Goal: Feedback & Contribution: Leave review/rating

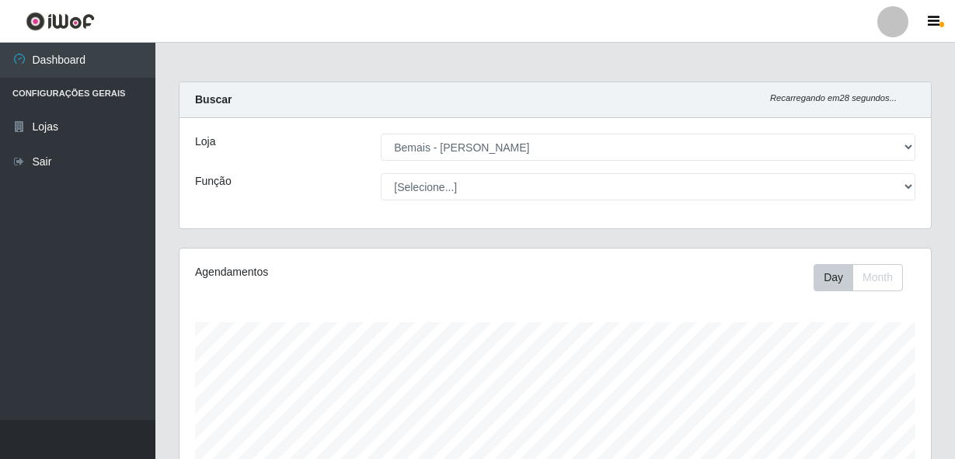
select select "230"
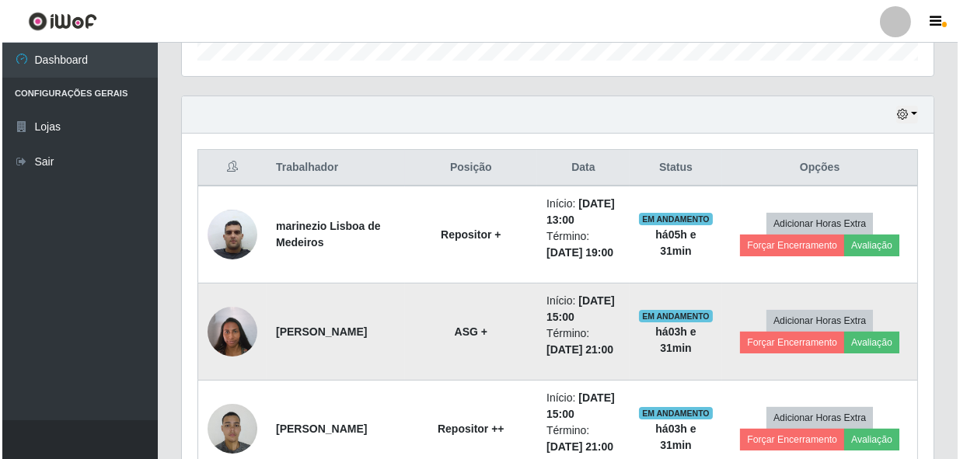
scroll to position [523, 0]
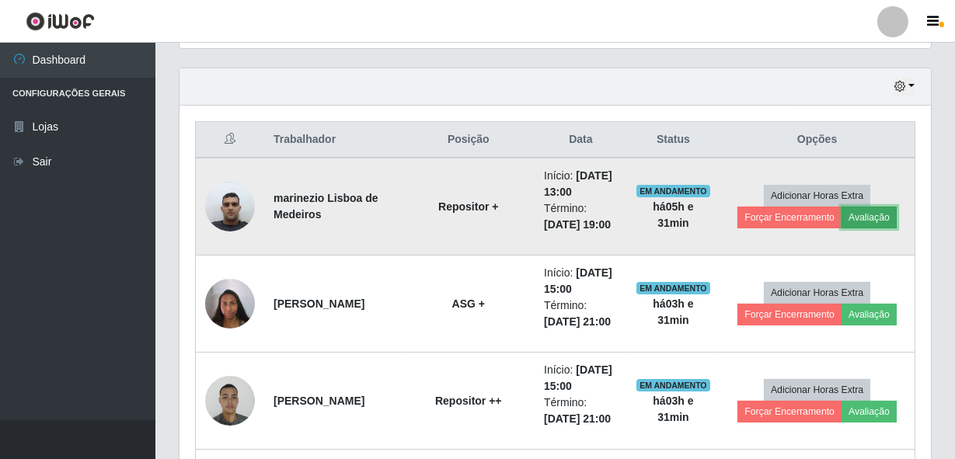
click at [874, 216] on button "Avaliação" at bounding box center [869, 218] width 55 height 22
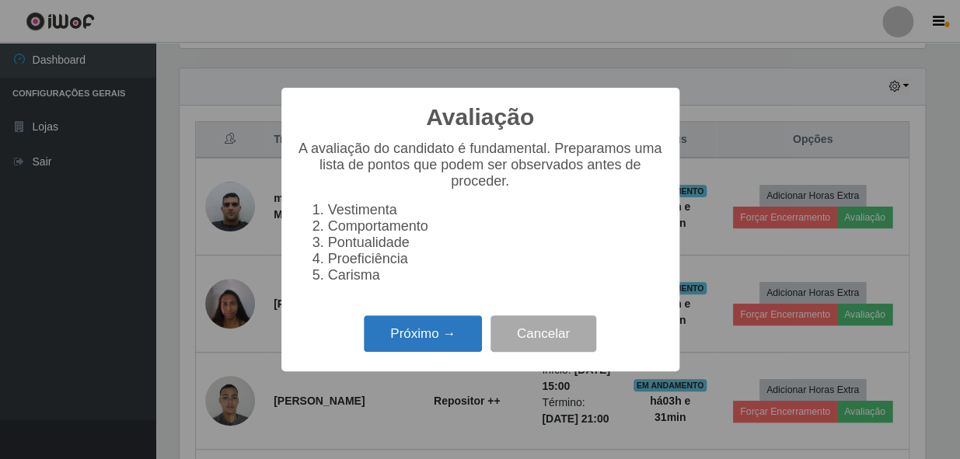
click at [445, 352] on button "Próximo →" at bounding box center [423, 334] width 118 height 37
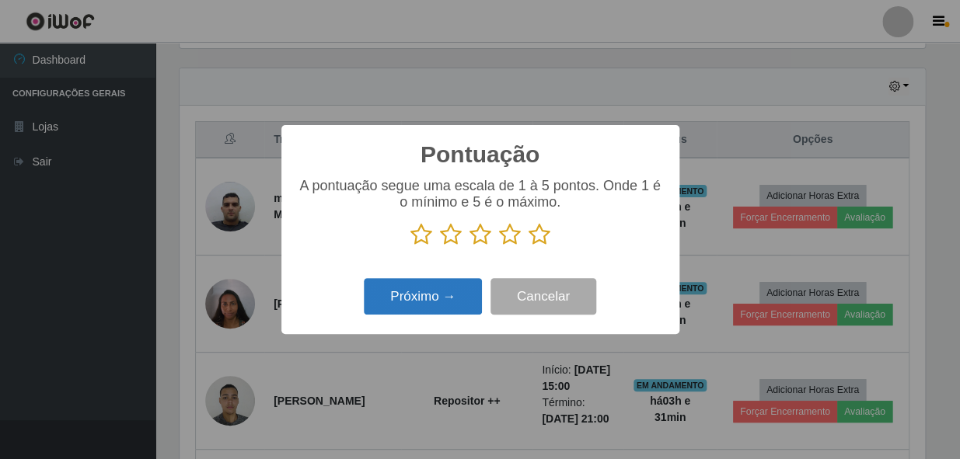
scroll to position [776982, 776558]
click at [546, 240] on icon at bounding box center [540, 234] width 22 height 23
click at [529, 246] on input "radio" at bounding box center [529, 246] width 0 height 0
click at [424, 279] on div "Próximo → Cancelar" at bounding box center [480, 296] width 367 height 44
click at [419, 295] on button "Próximo →" at bounding box center [423, 296] width 118 height 37
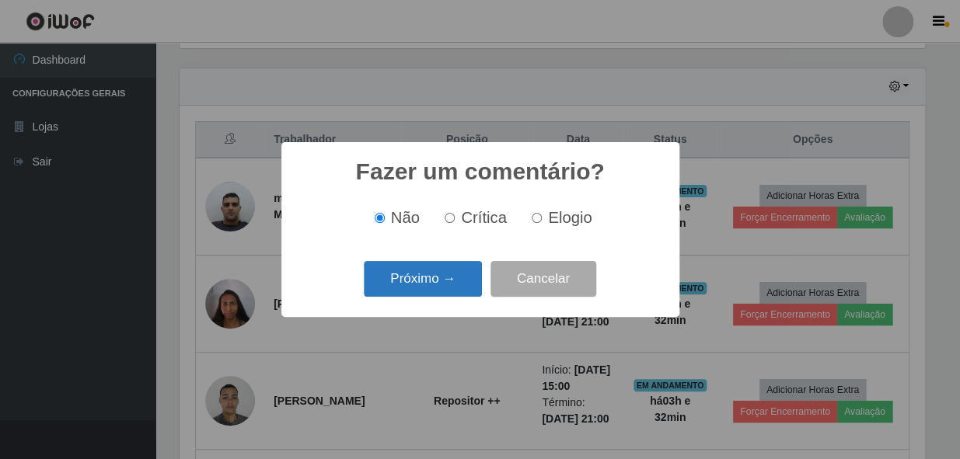
click at [420, 273] on button "Próximo →" at bounding box center [423, 279] width 118 height 37
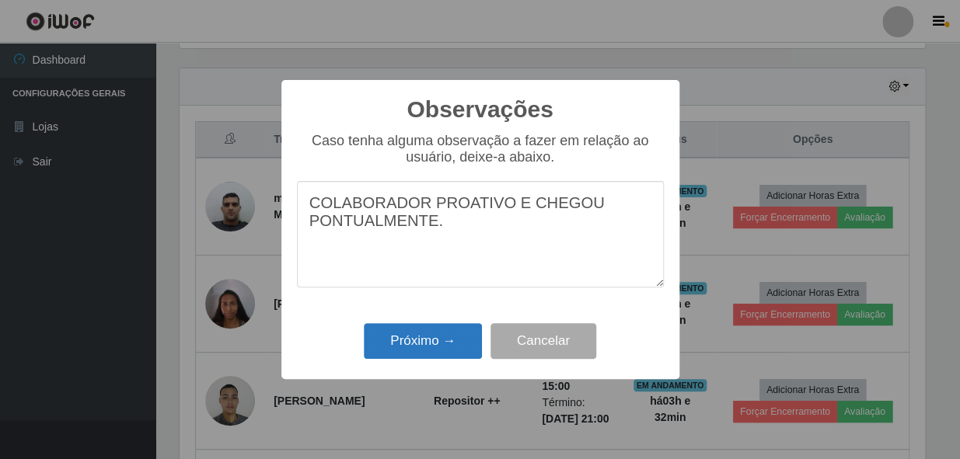
type textarea "COLABORADOR PROATIVO E CHEGOU PONTUALMENTE."
click at [403, 338] on button "Próximo →" at bounding box center [423, 341] width 118 height 37
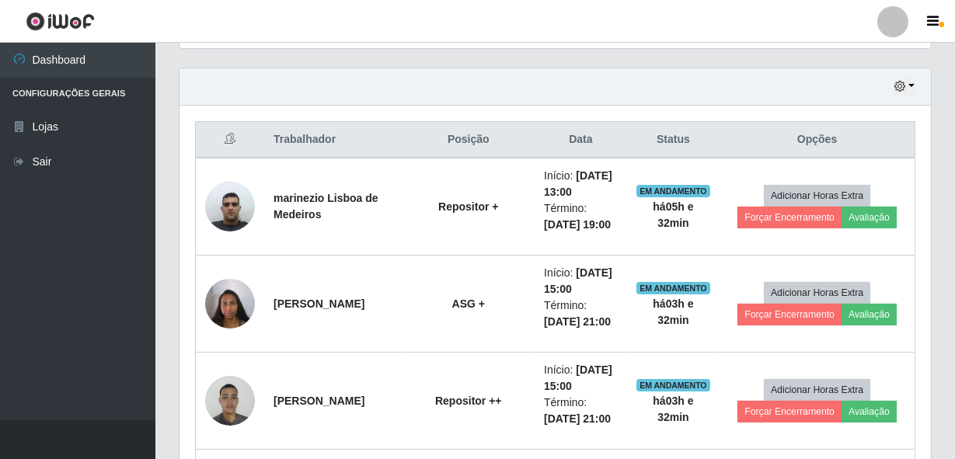
scroll to position [323, 752]
click at [569, 89] on div "Hoje 1 dia 3 dias 1 Semana Não encerrados" at bounding box center [556, 86] width 752 height 37
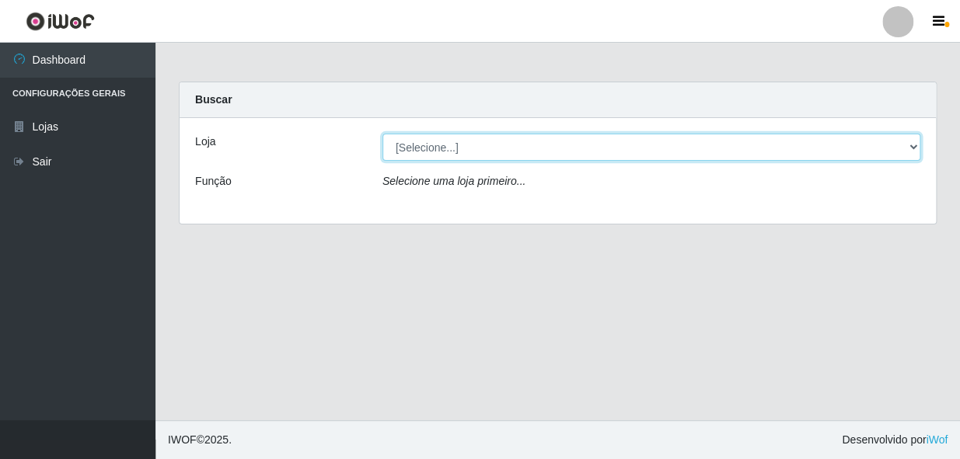
click at [501, 155] on select "[Selecione...] Bemais - Ruy Carneiro" at bounding box center [651, 147] width 538 height 27
select select "230"
click at [382, 134] on select "[Selecione...] Bemais - Ruy Carneiro" at bounding box center [651, 147] width 538 height 27
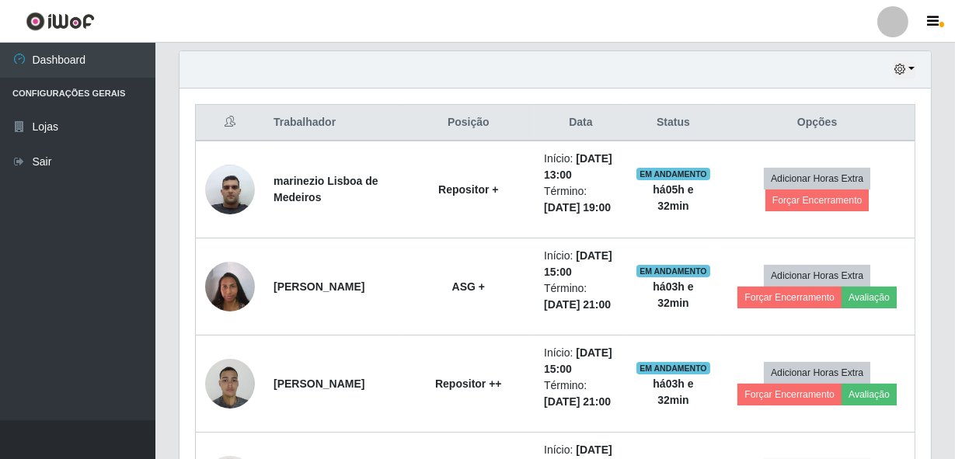
scroll to position [565, 0]
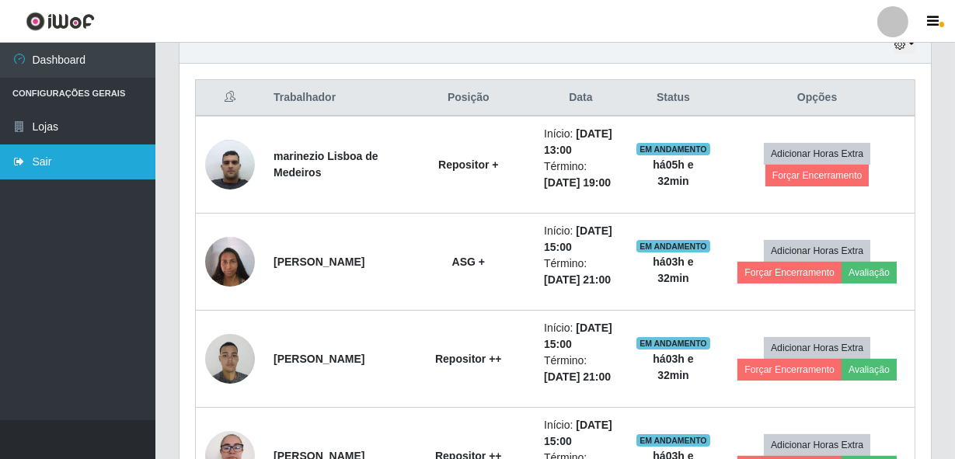
click at [34, 173] on link "Sair" at bounding box center [77, 162] width 155 height 35
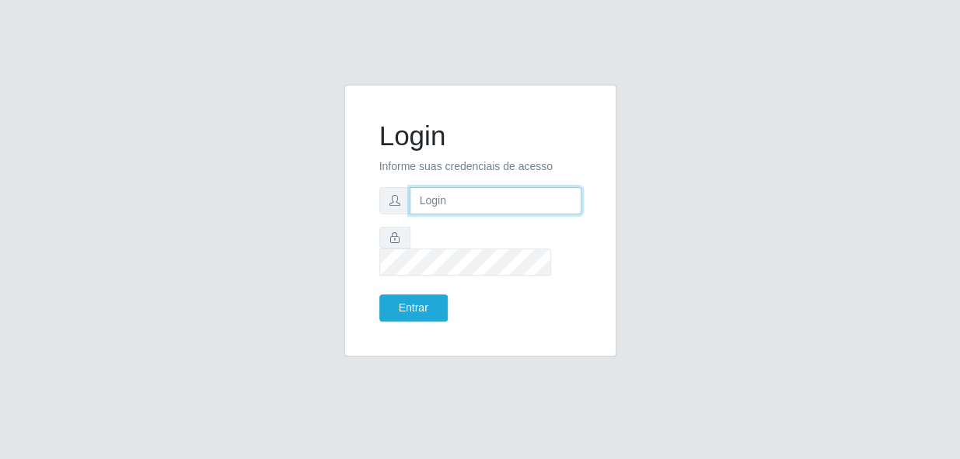
type input "gyovana@bemais"
click at [522, 215] on input "gyovana@bemais" at bounding box center [496, 200] width 172 height 27
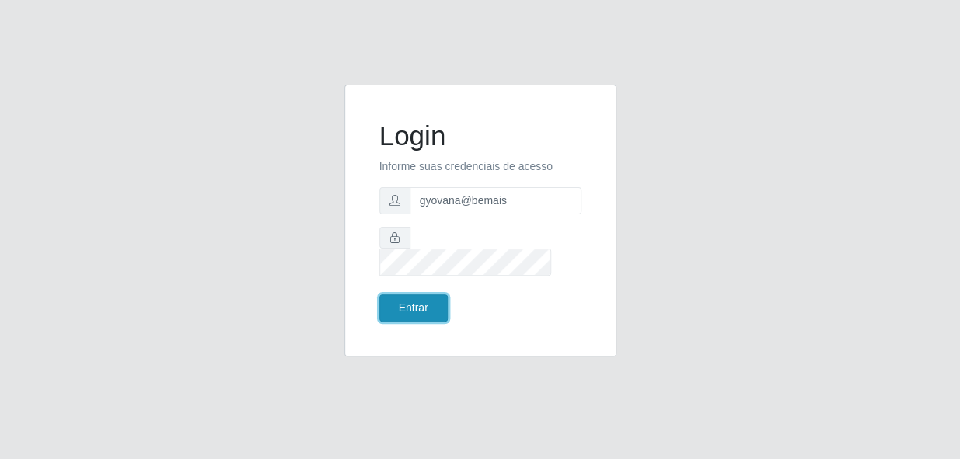
click at [384, 309] on button "Entrar" at bounding box center [413, 308] width 68 height 27
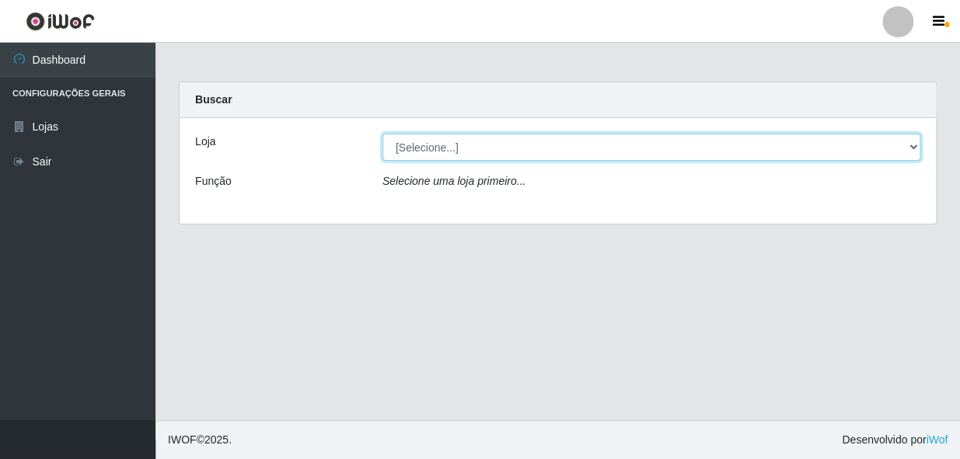
click at [427, 155] on select "[Selecione...] Bemais - Ruy Carneiro" at bounding box center [651, 147] width 538 height 27
select select "230"
click at [382, 134] on select "[Selecione...] Bemais - Ruy Carneiro" at bounding box center [651, 147] width 538 height 27
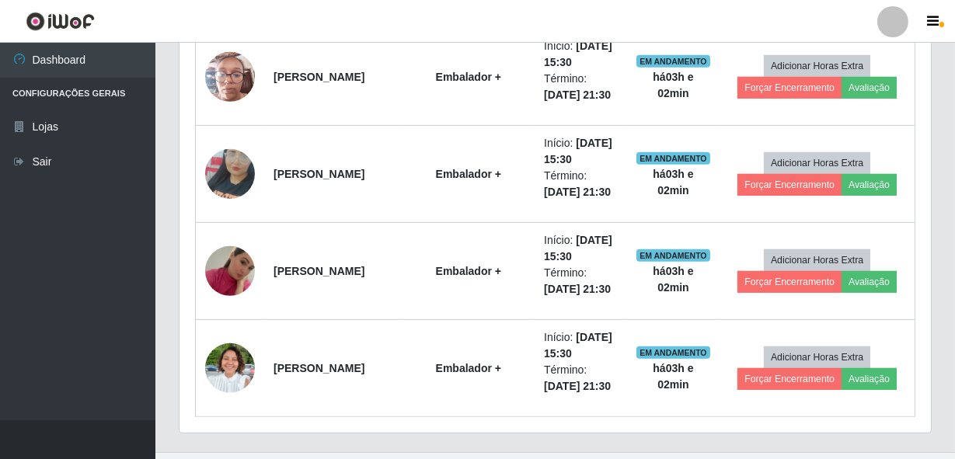
scroll to position [1654, 0]
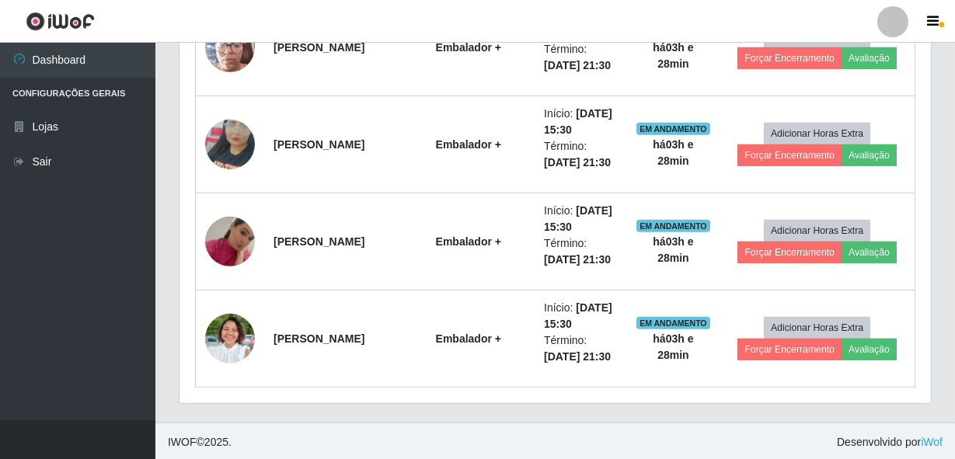
click at [780, 433] on footer "IWOF © 2025 . Desenvolvido por iWof" at bounding box center [555, 442] width 800 height 39
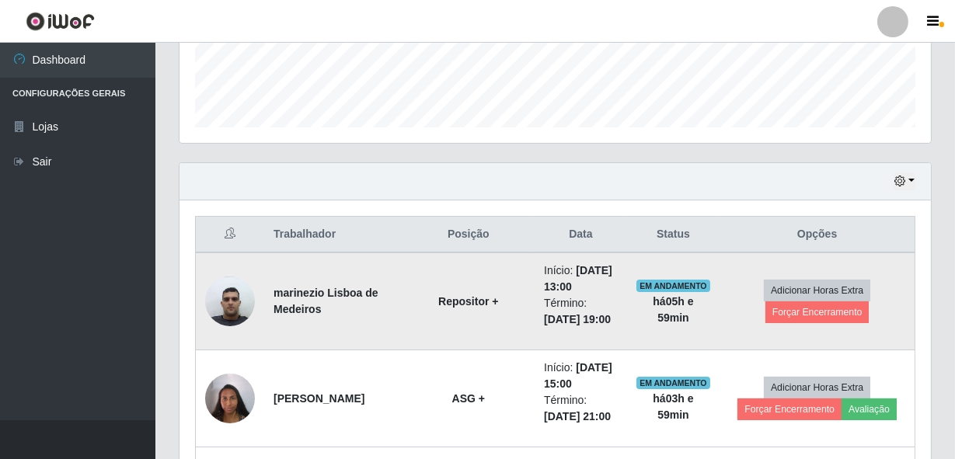
scroll to position [452, 0]
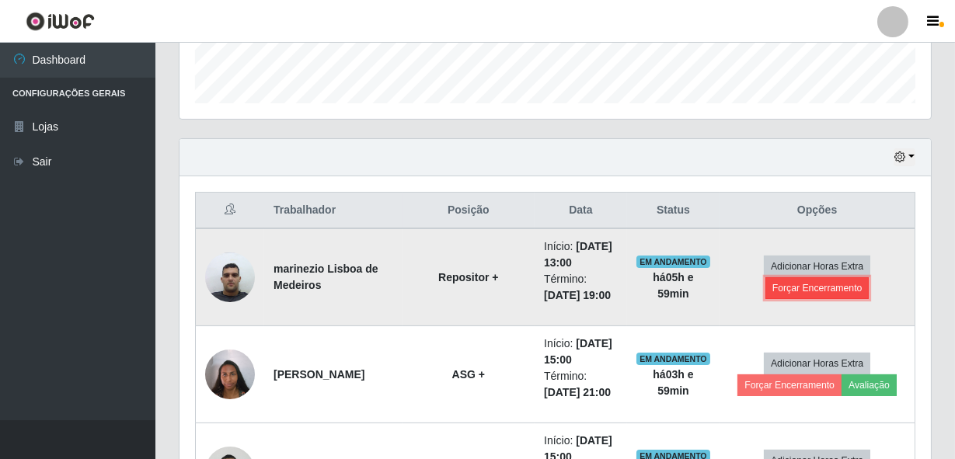
click at [805, 291] on button "Forçar Encerramento" at bounding box center [818, 288] width 104 height 22
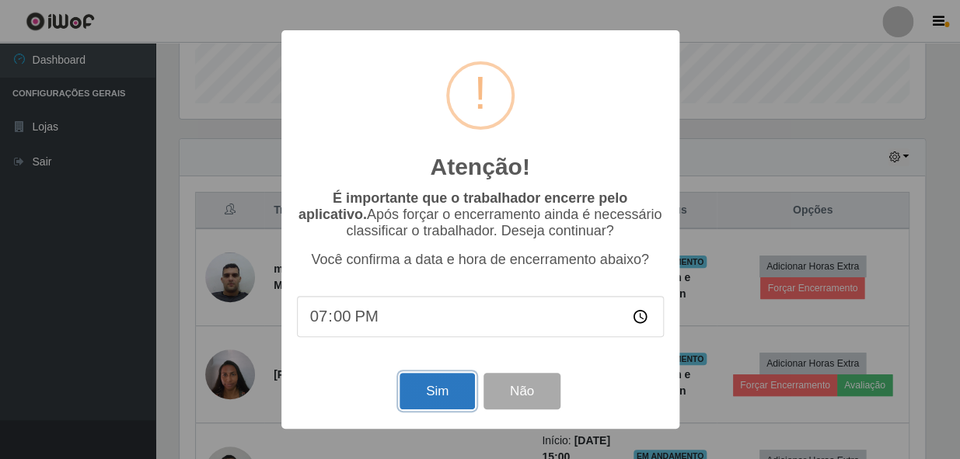
click at [435, 390] on button "Sim" at bounding box center [437, 391] width 75 height 37
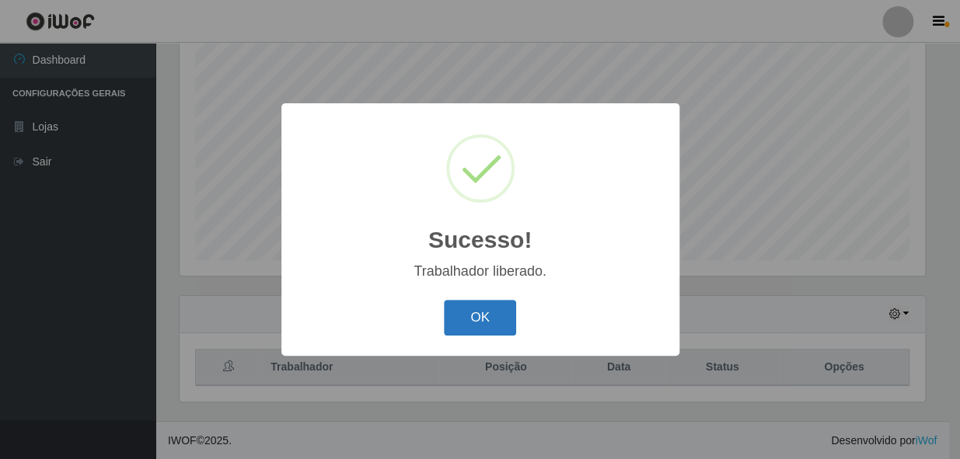
click at [484, 312] on button "OK" at bounding box center [480, 318] width 72 height 37
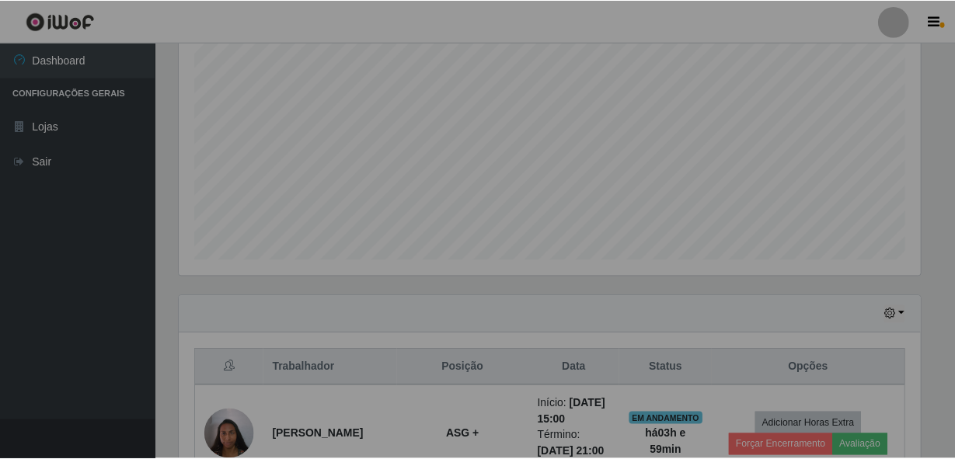
scroll to position [323, 752]
